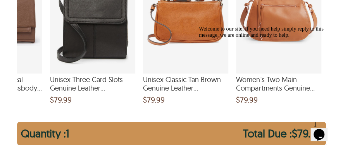
click at [178, 42] on div "Unisex Classic Tan Brown Genuine Leather Crossbody Bag and a price of $79.99" at bounding box center [185, 20] width 85 height 107
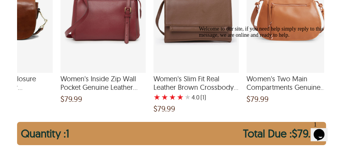
scroll to position [0, 623]
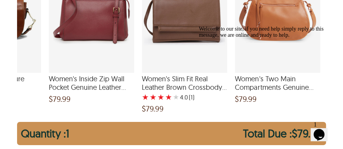
click at [291, 32] on div "Welcome to our site, if you need help simply reply to this message, we are onli…" at bounding box center [268, 32] width 139 height 12
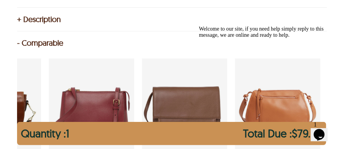
scroll to position [716, 0]
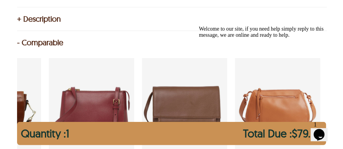
click at [48, 23] on div "+ Description" at bounding box center [171, 19] width 309 height 8
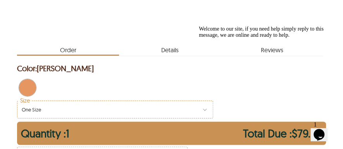
scroll to position [387, 0]
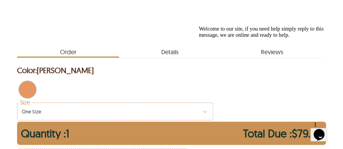
click at [174, 57] on span "Details" at bounding box center [170, 50] width 102 height 12
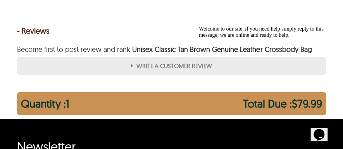
scroll to position [1000, 0]
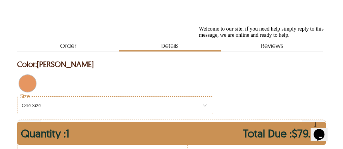
scroll to position [387, 0]
